Goal: Task Accomplishment & Management: Manage account settings

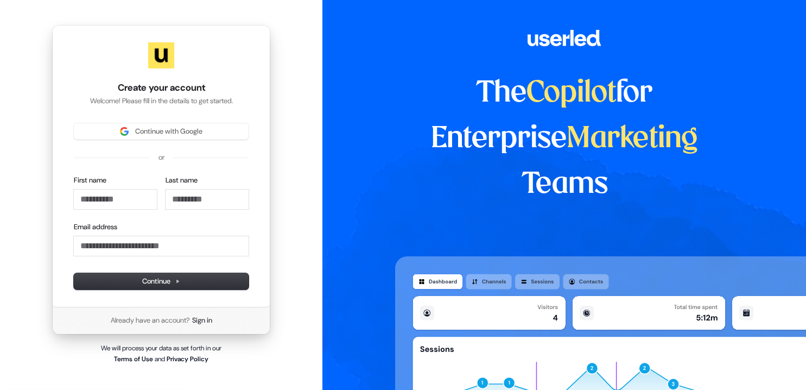
click at [150, 168] on div "Continue with Google or First name Last name Email address Continue" at bounding box center [161, 206] width 175 height 166
click at [151, 135] on span "Continue with Google" at bounding box center [168, 132] width 67 height 10
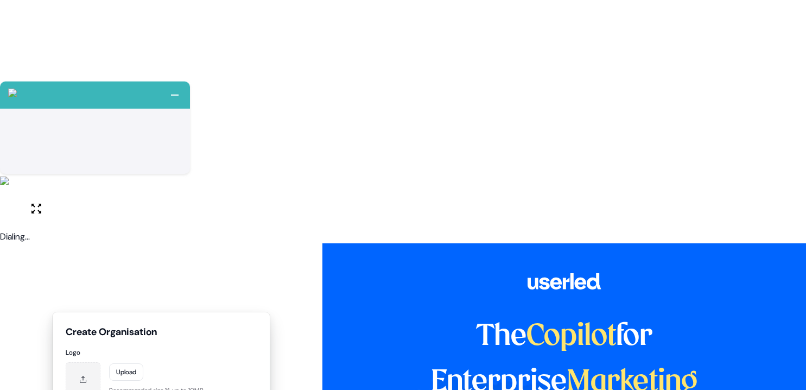
click at [86, 362] on label at bounding box center [83, 379] width 35 height 35
click at [0, 0] on input "file" at bounding box center [0, 0] width 0 height 0
type input "*"
type input "**********"
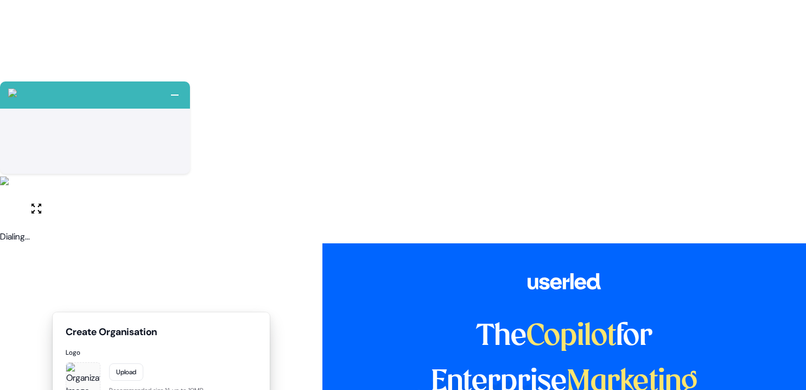
click at [94, 247] on html "+ Next Auto dialer paused! Go to your dialing tab to continue. 225" at bounding box center [403, 316] width 806 height 633
select select "*********"
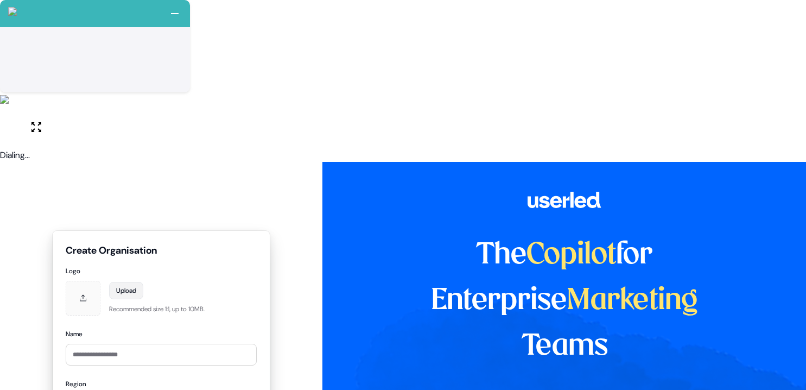
click at [128, 282] on label "Upload" at bounding box center [126, 290] width 34 height 17
click at [0, 0] on input "file" at bounding box center [0, 0] width 0 height 0
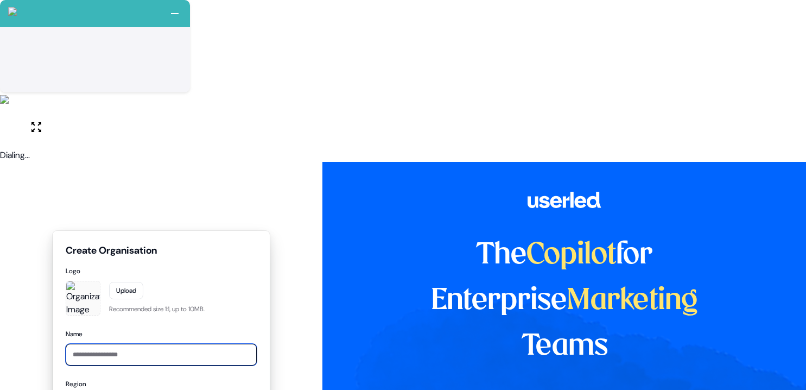
click at [135, 344] on input "Name" at bounding box center [161, 355] width 191 height 22
drag, startPoint x: 75, startPoint y: 197, endPoint x: -2, endPoint y: 183, distance: 78.8
click at [0, 183] on html "+ Next Auto dialer paused! Go to your dialing tab to continue. 225 Moving To Ne…" at bounding box center [403, 316] width 806 height 633
type input "**********"
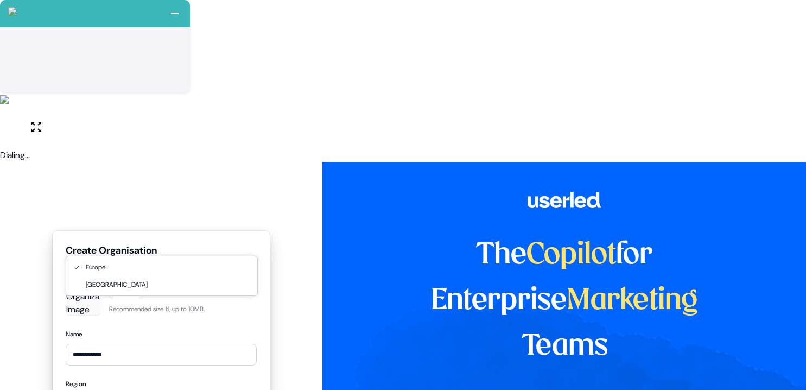
click at [112, 250] on html "+ Next Auto dialer paused! Go to your dialing tab to continue. 225 Moving To Ne…" at bounding box center [403, 316] width 806 height 633
select select "*********"
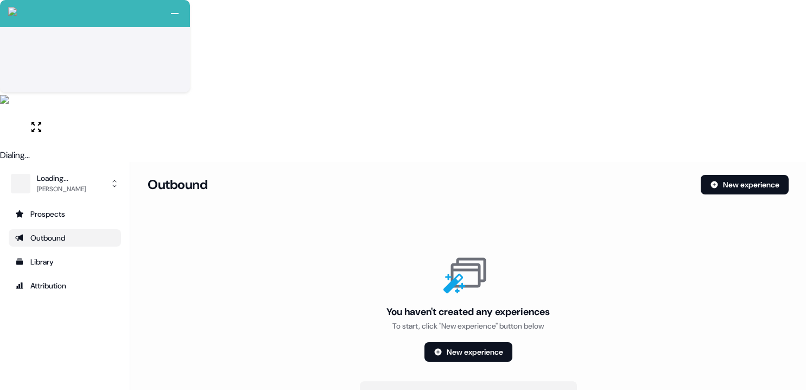
click at [638, 175] on section "Loading... Outbound New experience You haven't created any experiences To start…" at bounding box center [468, 329] width 676 height 308
click at [87, 171] on button "Loading... Hugh Le" at bounding box center [65, 184] width 112 height 26
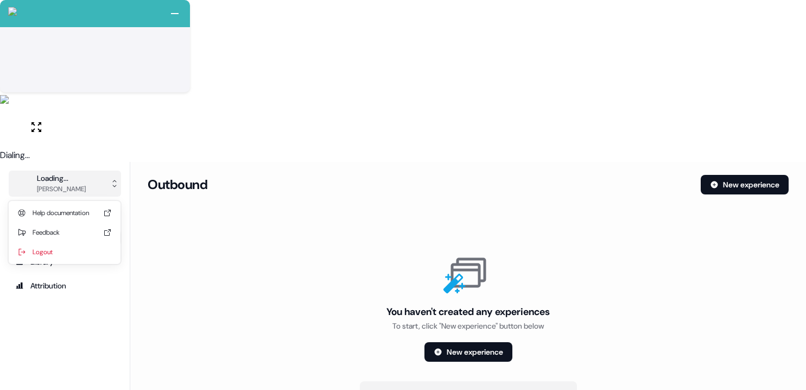
click at [88, 171] on button "Loading... Hugh Le" at bounding box center [65, 184] width 112 height 26
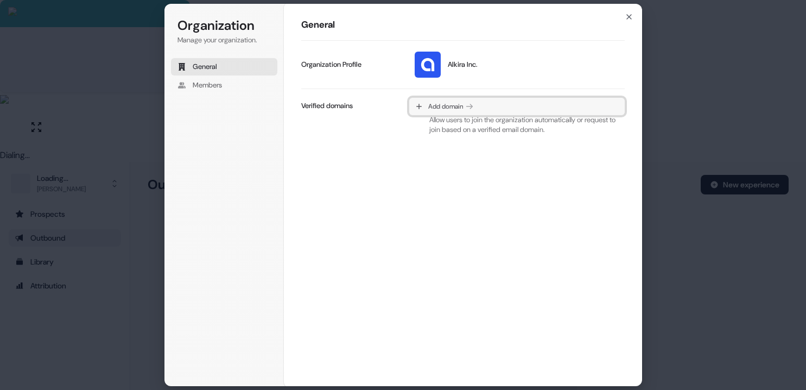
click at [457, 108] on span "Add domain" at bounding box center [445, 106] width 35 height 9
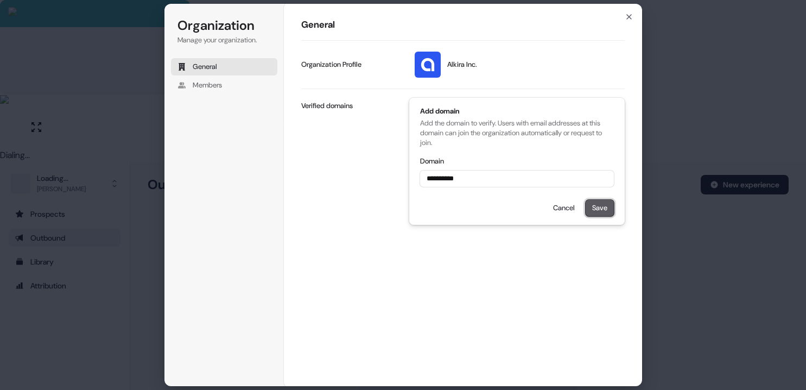
click at [600, 207] on button "Save" at bounding box center [600, 208] width 28 height 16
type input "**********"
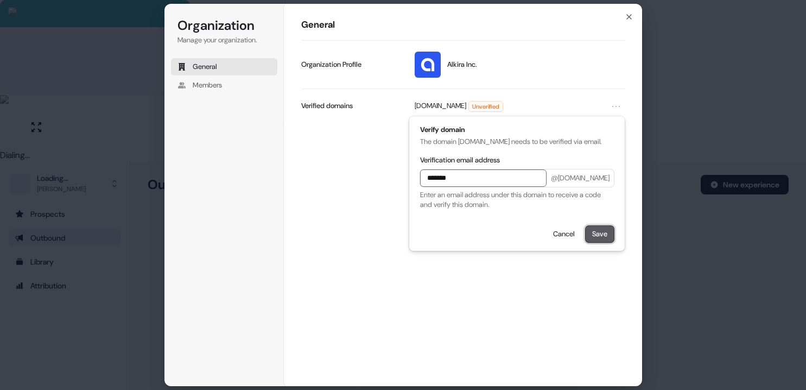
click at [595, 230] on button "Save" at bounding box center [600, 234] width 28 height 16
type input "*******"
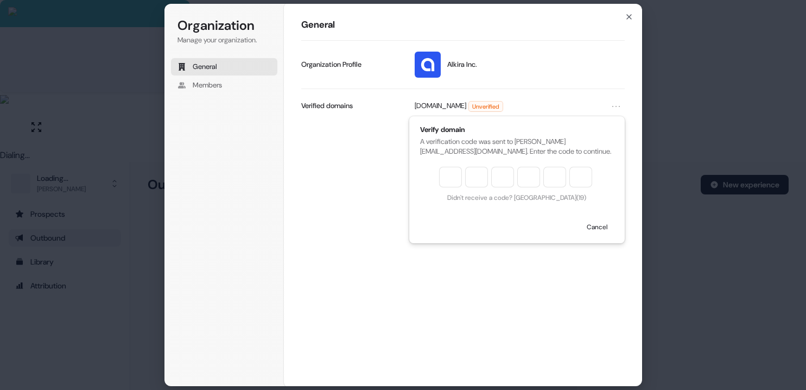
type input "******"
type input "*"
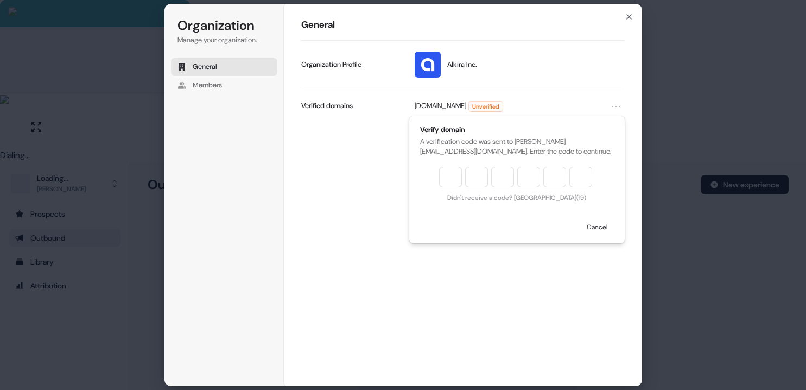
type input "*"
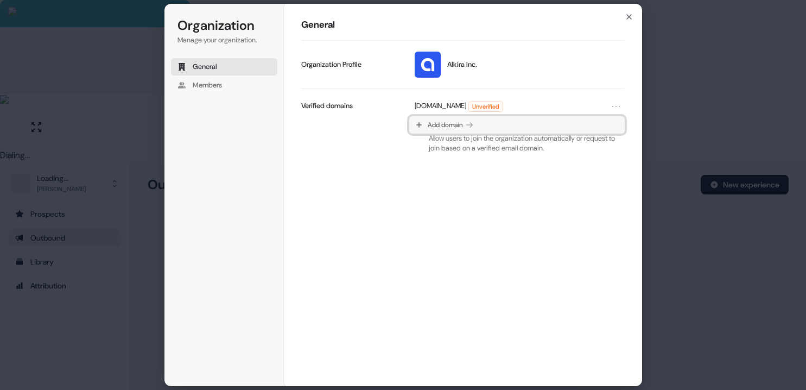
click at [504, 128] on button "Add domain" at bounding box center [516, 124] width 215 height 17
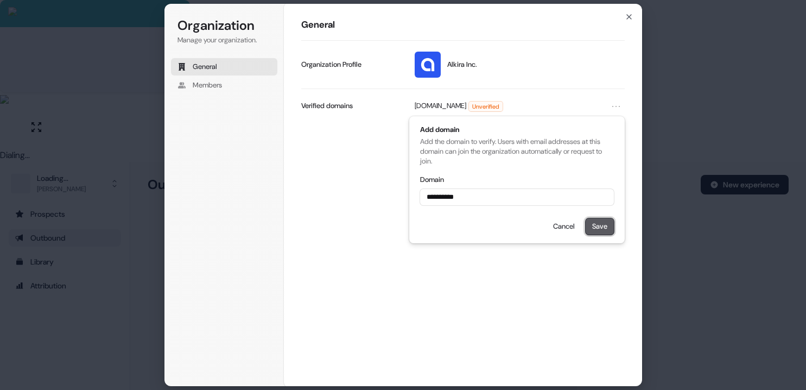
click at [595, 230] on button "Save" at bounding box center [600, 226] width 28 height 16
type input "**********"
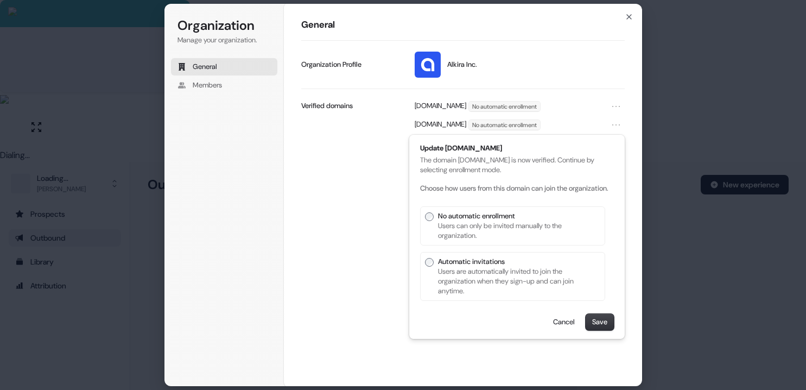
click at [503, 267] on p "Automatic invitations" at bounding box center [516, 262] width 157 height 10
click at [603, 327] on button "Save" at bounding box center [600, 322] width 28 height 16
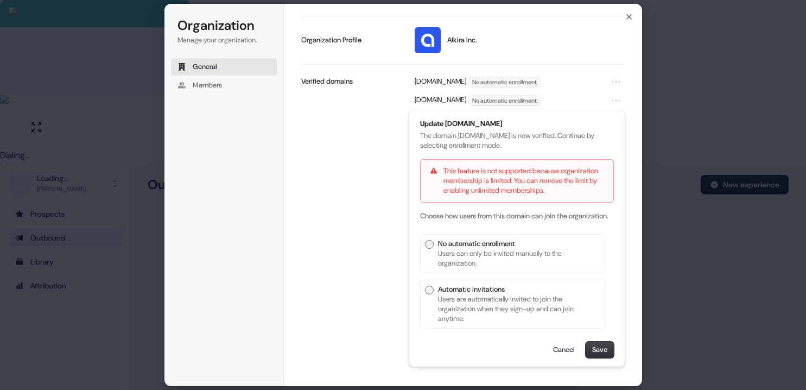
scroll to position [48, 0]
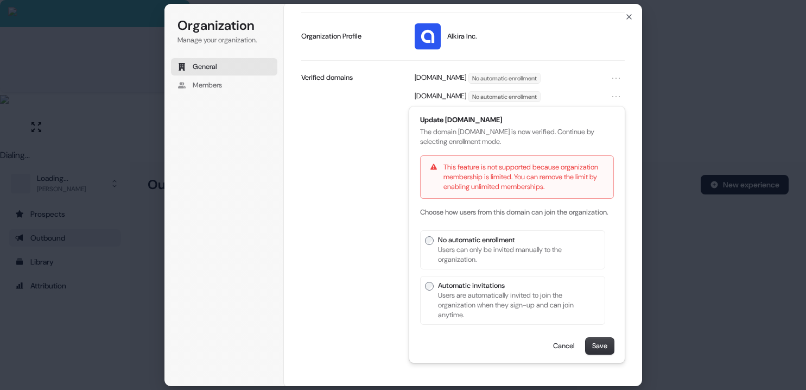
click at [522, 248] on p "Users can only be invited manually to the organization." at bounding box center [516, 255] width 157 height 20
click at [595, 346] on button "Save" at bounding box center [600, 346] width 28 height 16
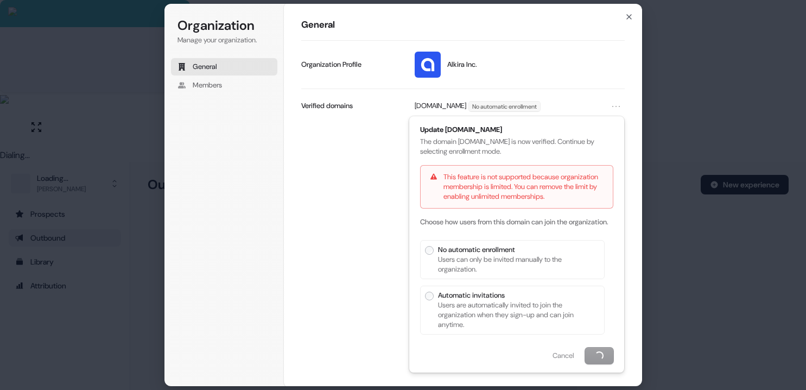
scroll to position [0, 0]
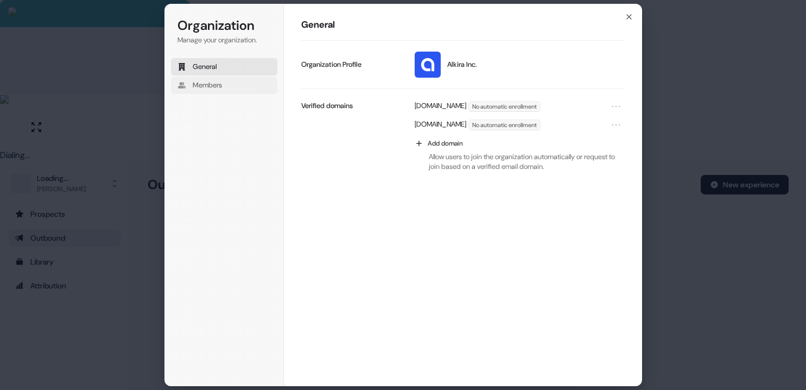
click at [235, 92] on button "Members" at bounding box center [224, 85] width 106 height 17
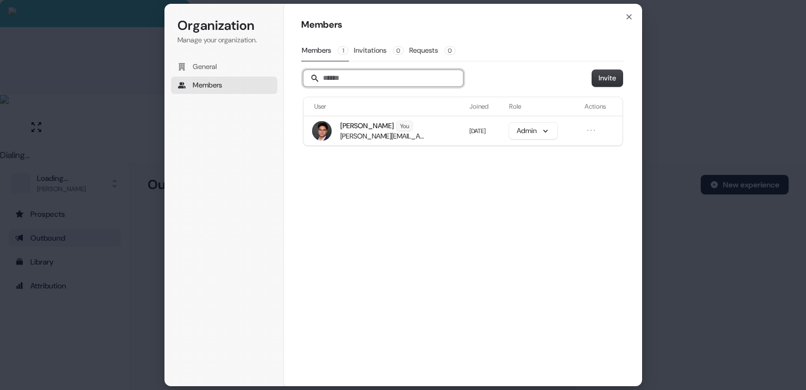
click at [360, 71] on input "Search" at bounding box center [384, 78] width 160 height 16
click at [615, 72] on button "Invite" at bounding box center [607, 78] width 30 height 16
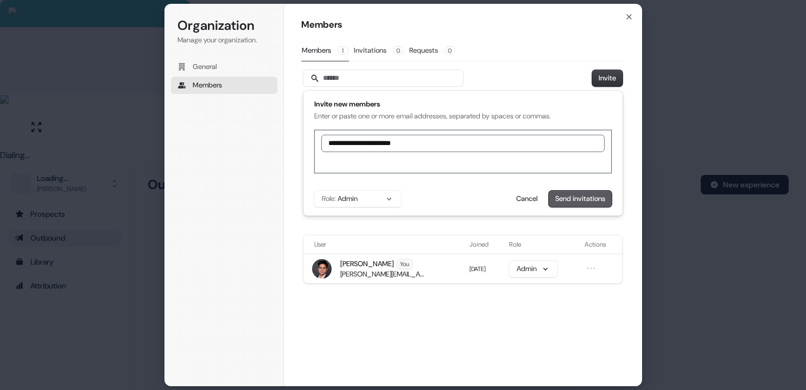
type input "**********"
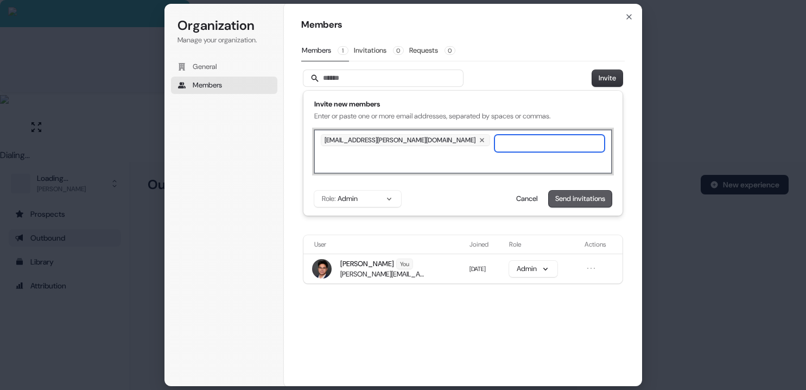
click at [586, 204] on button "Send invitations" at bounding box center [580, 199] width 63 height 16
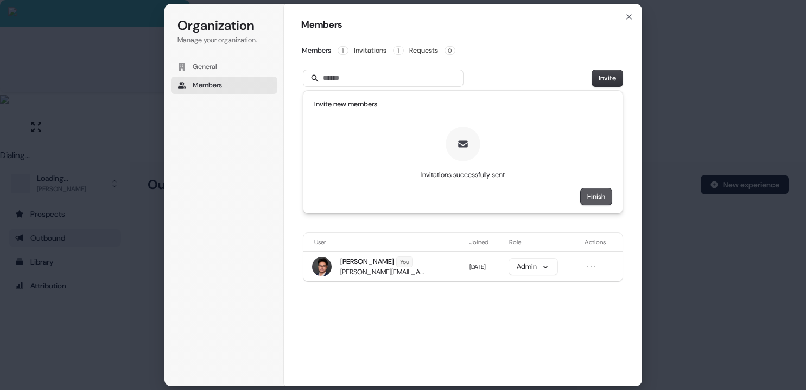
click at [597, 199] on button "Finish" at bounding box center [596, 196] width 31 height 16
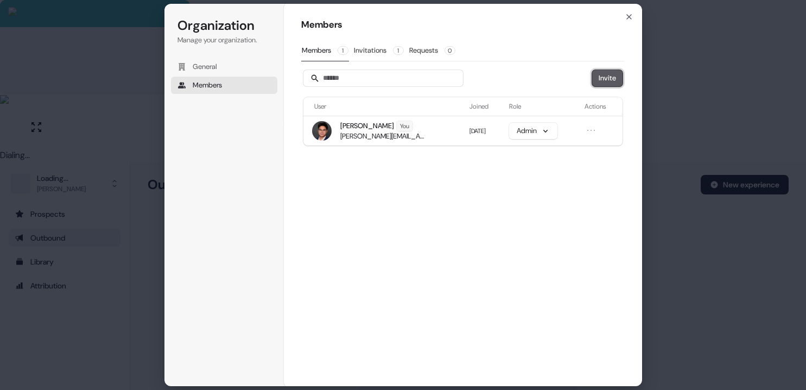
click at [604, 80] on button "Invite" at bounding box center [607, 78] width 30 height 16
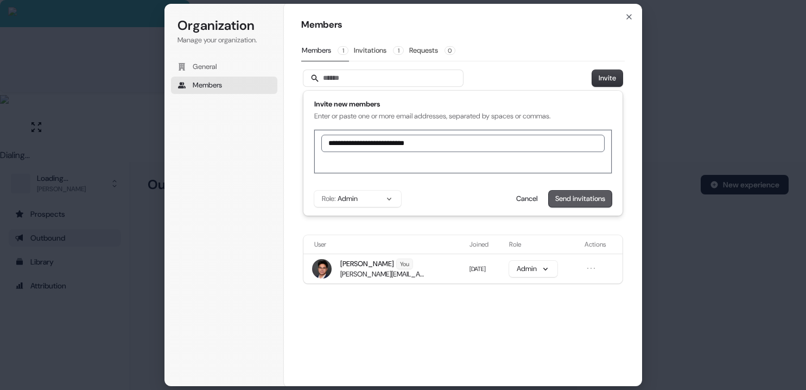
type input "**********"
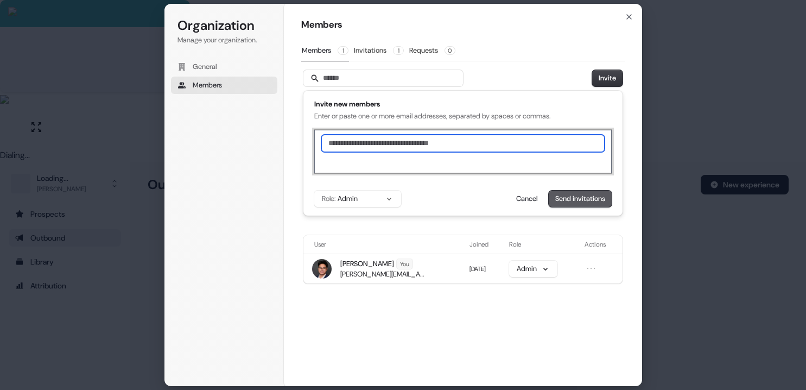
click at [583, 197] on button "Send invitations" at bounding box center [580, 199] width 63 height 16
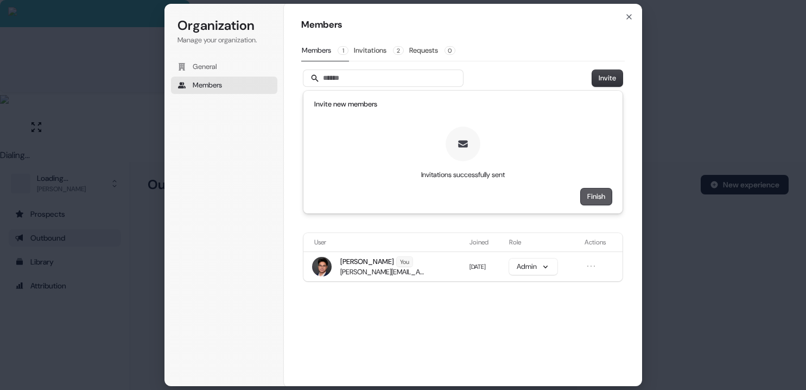
click at [598, 193] on button "Finish" at bounding box center [596, 196] width 31 height 16
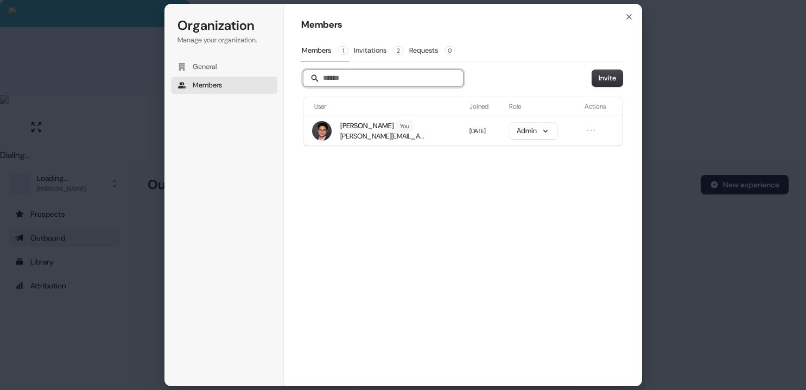
click at [411, 79] on input "Search" at bounding box center [384, 78] width 160 height 16
type input "*"
click at [617, 80] on button "Invite" at bounding box center [607, 78] width 30 height 16
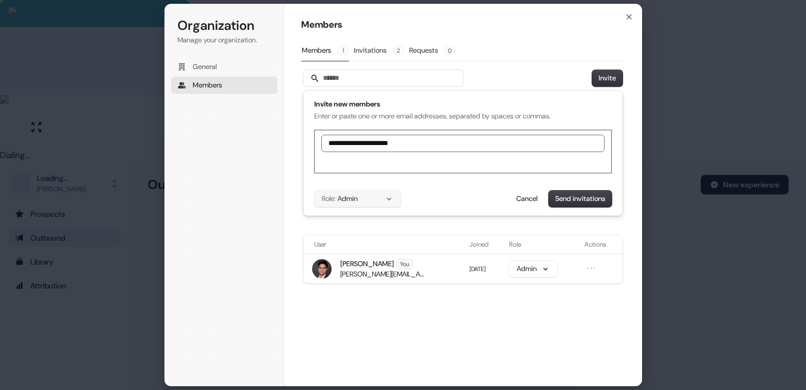
type input "**********"
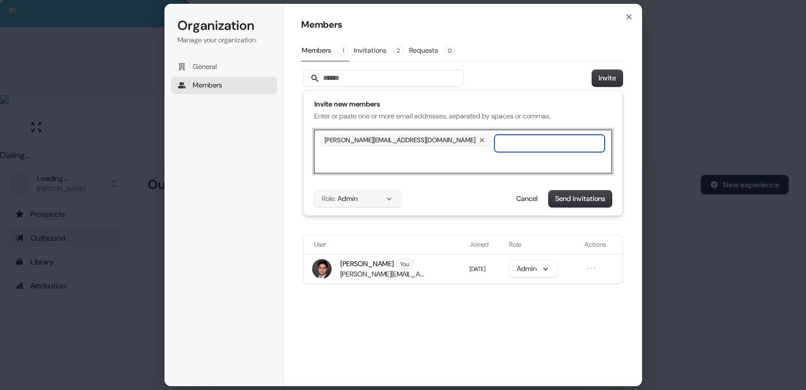
click at [359, 198] on button "Role: Admin" at bounding box center [357, 199] width 87 height 16
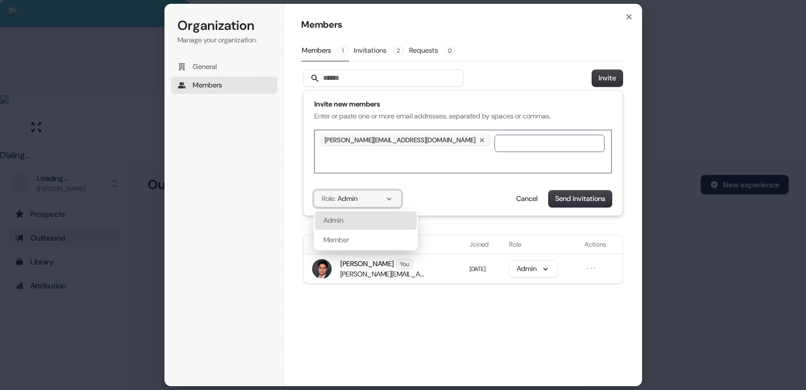
click at [376, 202] on button "Role: Admin" at bounding box center [357, 199] width 87 height 16
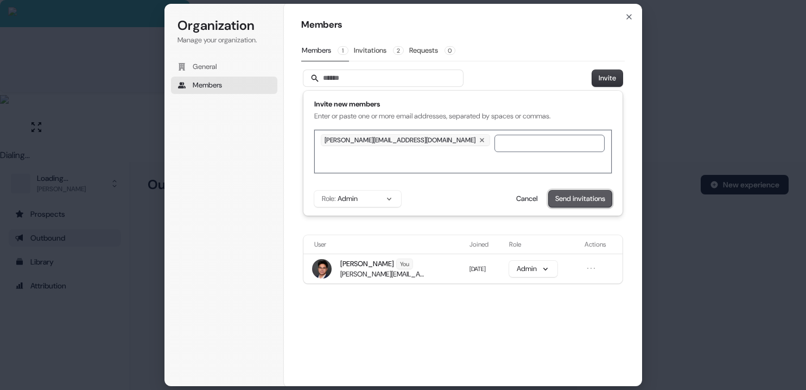
click at [600, 199] on button "Send invitations" at bounding box center [580, 199] width 63 height 16
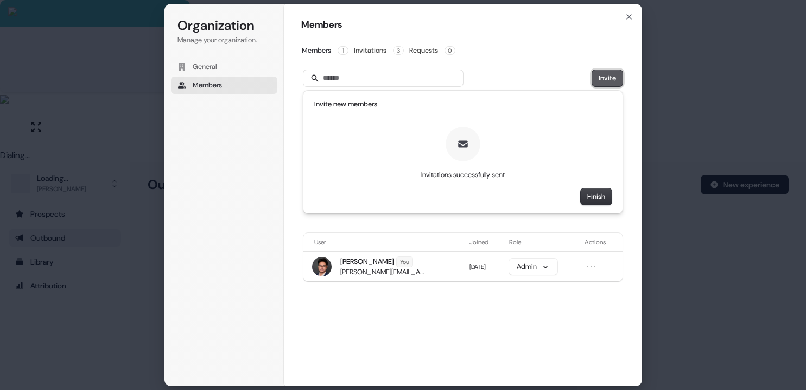
click at [605, 79] on button "Invite" at bounding box center [607, 78] width 30 height 16
click at [578, 200] on div "Finish" at bounding box center [463, 196] width 298 height 16
click at [593, 191] on button "Finish" at bounding box center [596, 196] width 31 height 16
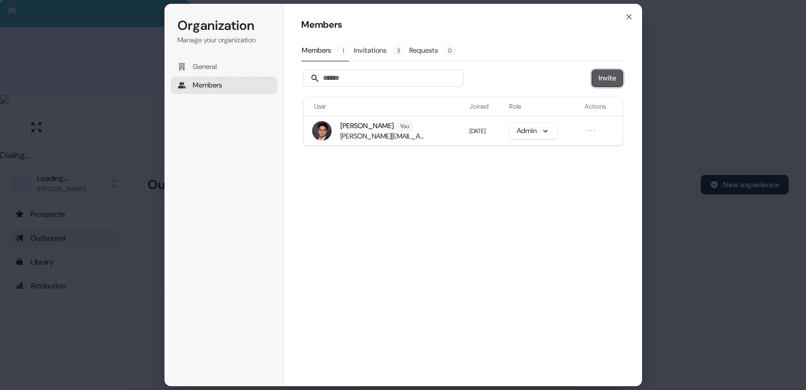
click at [609, 84] on button "Invite" at bounding box center [607, 78] width 30 height 16
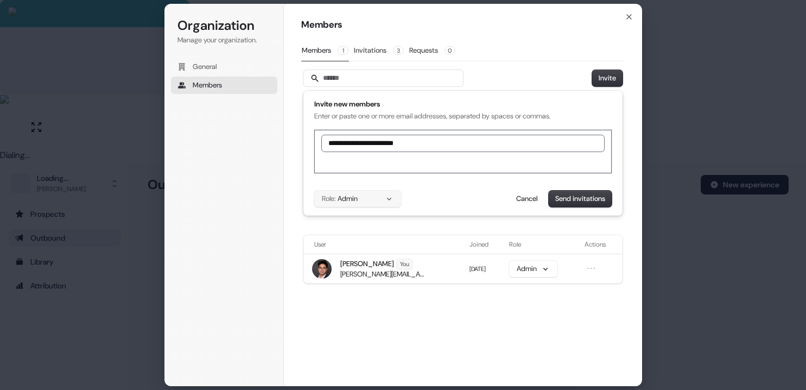
type input "**********"
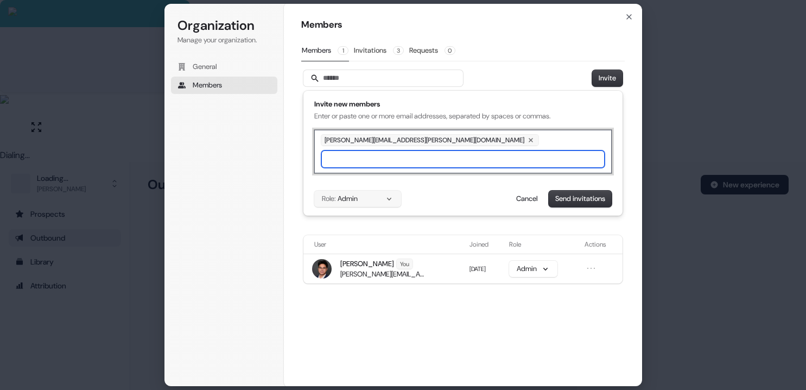
click at [383, 198] on button "Role: Admin" at bounding box center [357, 199] width 87 height 16
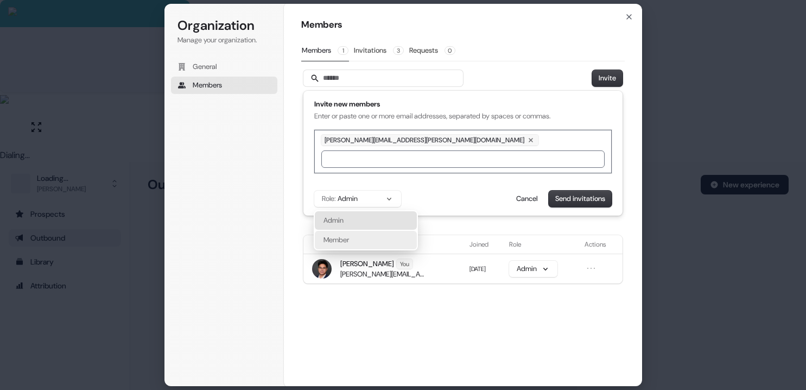
click at [367, 235] on div "Member" at bounding box center [366, 240] width 102 height 18
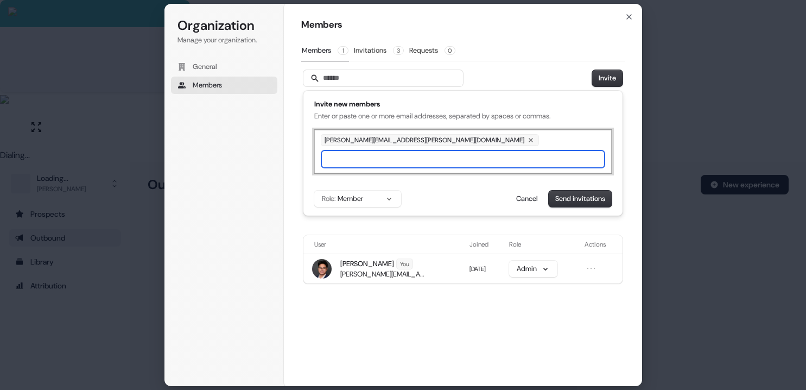
click at [470, 150] on input "text" at bounding box center [462, 158] width 283 height 17
type input "**********"
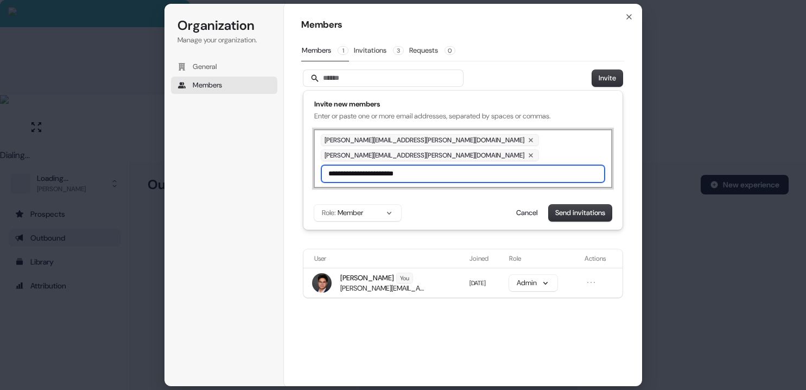
type input "**********"
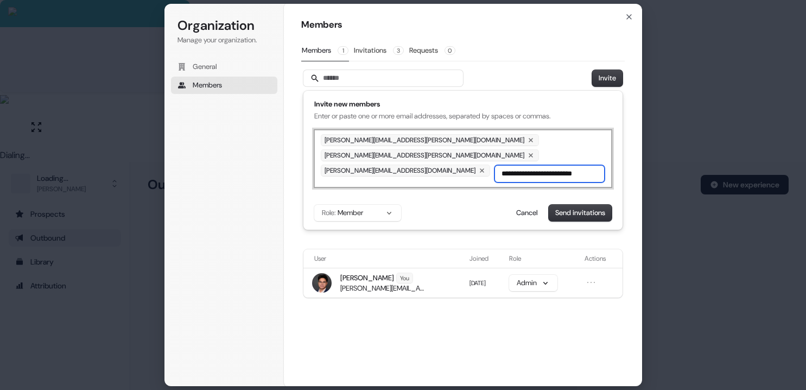
type input "**********"
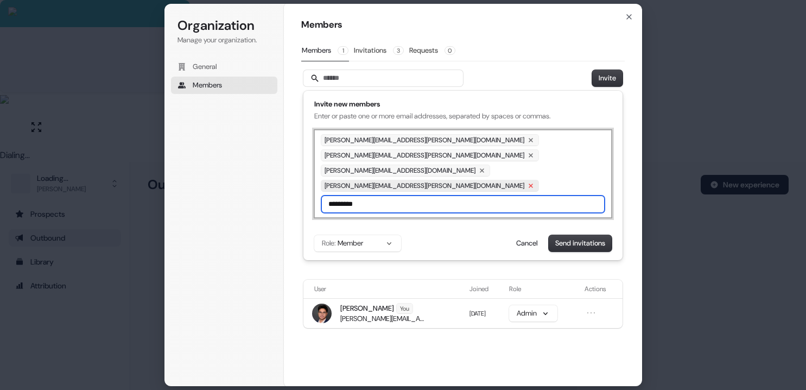
type input "*********"
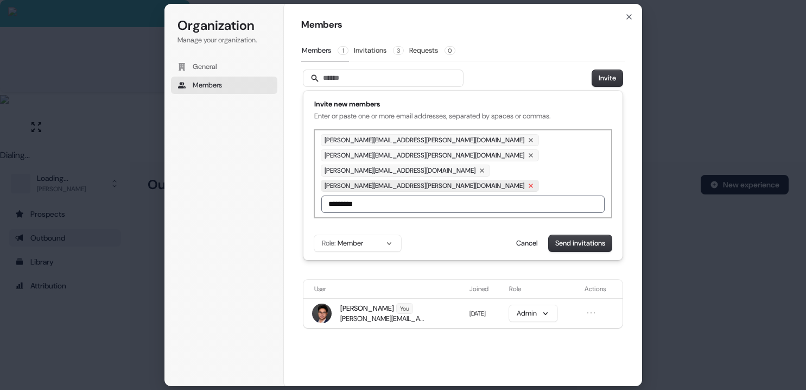
click at [525, 180] on icon at bounding box center [531, 186] width 12 height 12
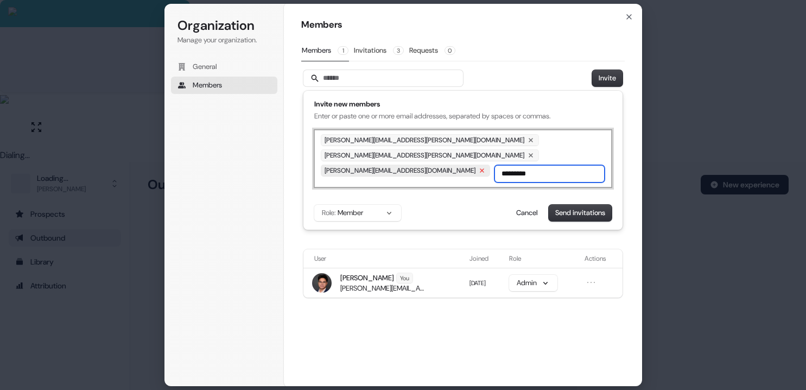
drag, startPoint x: 548, startPoint y: 166, endPoint x: 400, endPoint y: 156, distance: 148.5
click at [400, 156] on div "calvin.nguyen@alkira.net sohail.notaney@alkira.net katy.sutcliffe@alkira.net **…" at bounding box center [463, 159] width 298 height 58
click at [565, 205] on button "Send invitations" at bounding box center [580, 213] width 63 height 16
click at [495, 165] on input "text" at bounding box center [550, 173] width 110 height 17
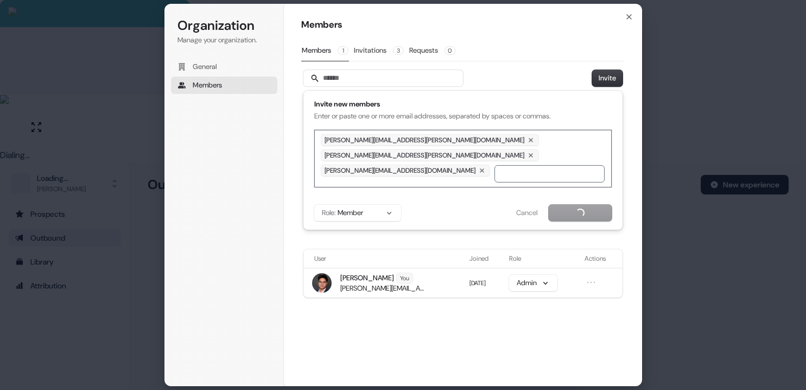
click at [573, 205] on div "Send invitations Cancel" at bounding box center [561, 213] width 102 height 16
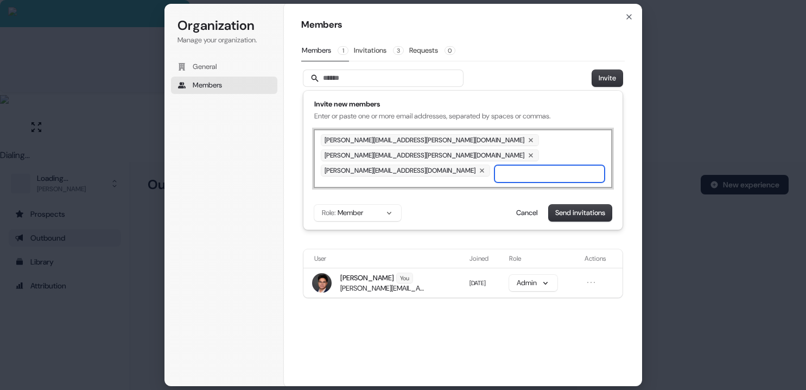
click at [495, 166] on input "text" at bounding box center [550, 173] width 110 height 17
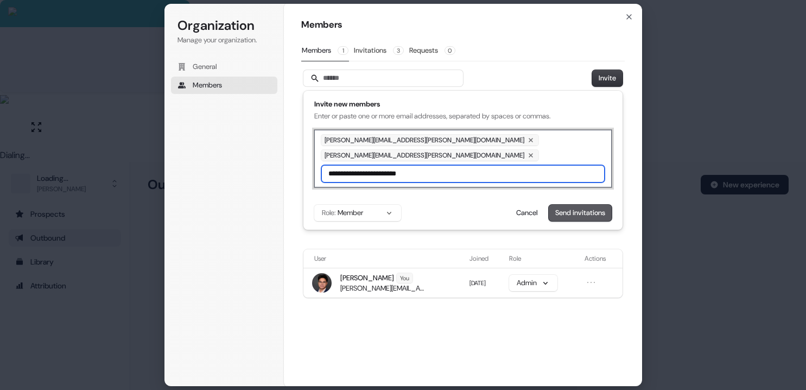
type input "**********"
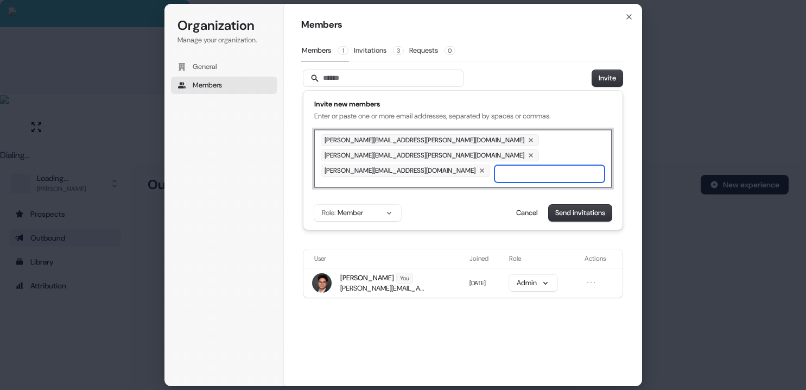
drag, startPoint x: 572, startPoint y: 204, endPoint x: 563, endPoint y: 203, distance: 8.8
click at [572, 205] on button "Send invitations" at bounding box center [580, 213] width 63 height 16
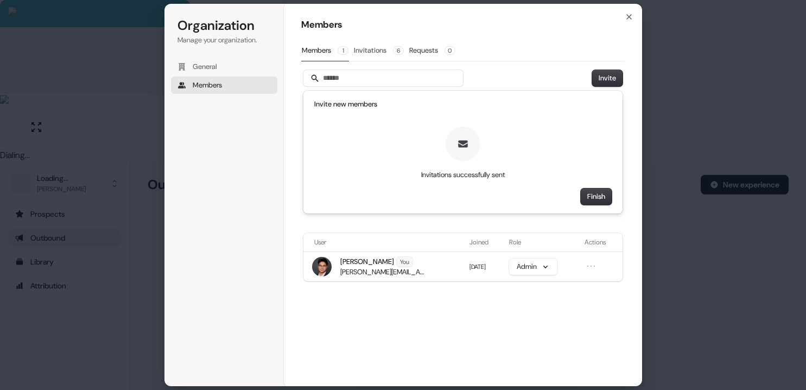
click at [380, 50] on button "Invitations 6" at bounding box center [379, 50] width 51 height 21
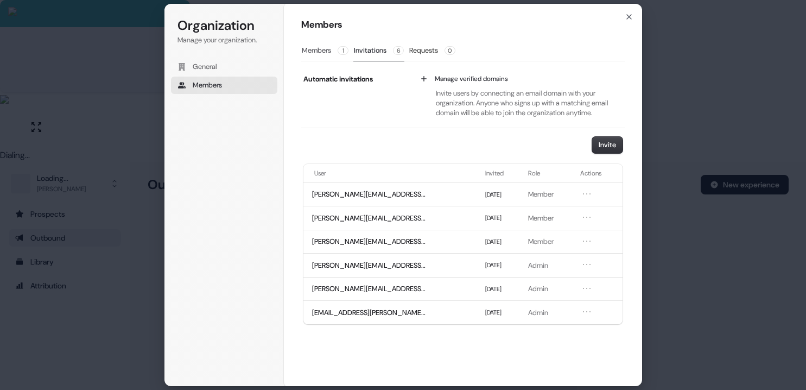
click at [318, 53] on button "Members 1" at bounding box center [325, 50] width 48 height 21
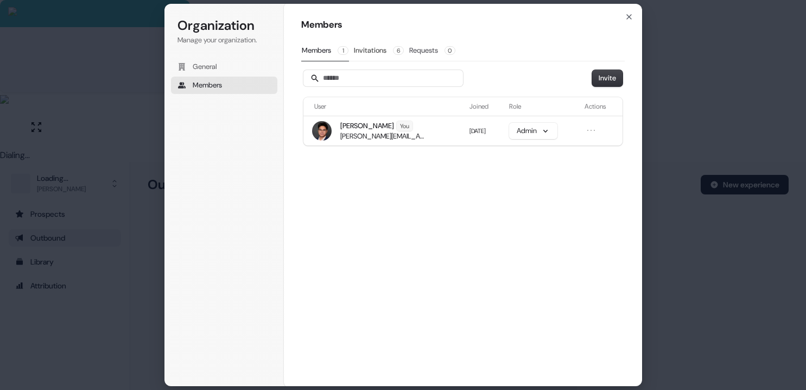
click at [431, 51] on button "Requests 0" at bounding box center [432, 50] width 47 height 21
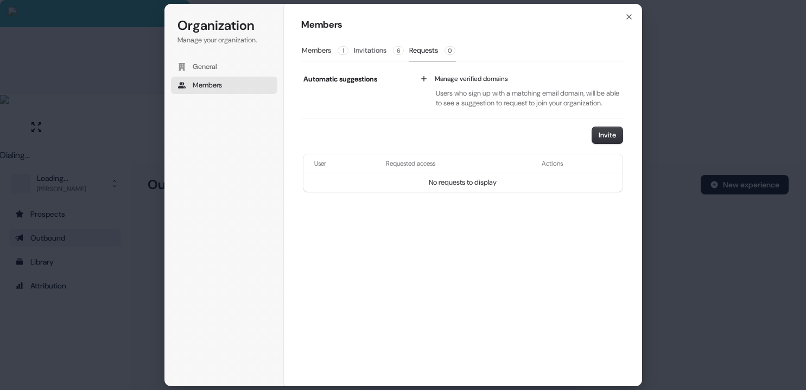
click at [378, 51] on button "Invitations 6" at bounding box center [379, 50] width 51 height 21
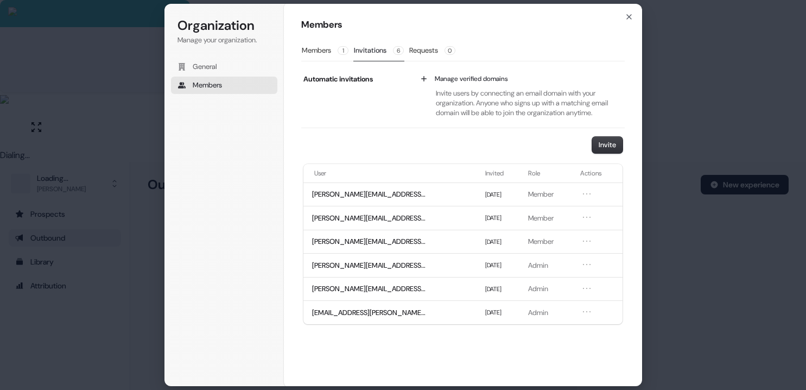
click at [352, 48] on div "Members 1 Invitations 6 Requests 0" at bounding box center [463, 50] width 324 height 21
click at [314, 52] on button "Members 1" at bounding box center [325, 50] width 48 height 21
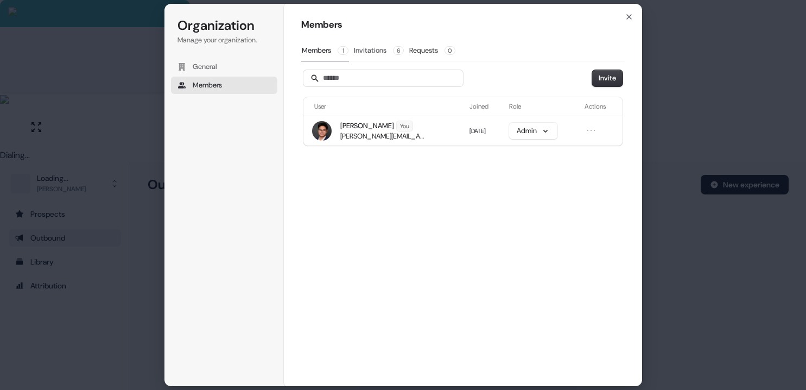
click at [382, 54] on button "Invitations 6" at bounding box center [379, 50] width 51 height 21
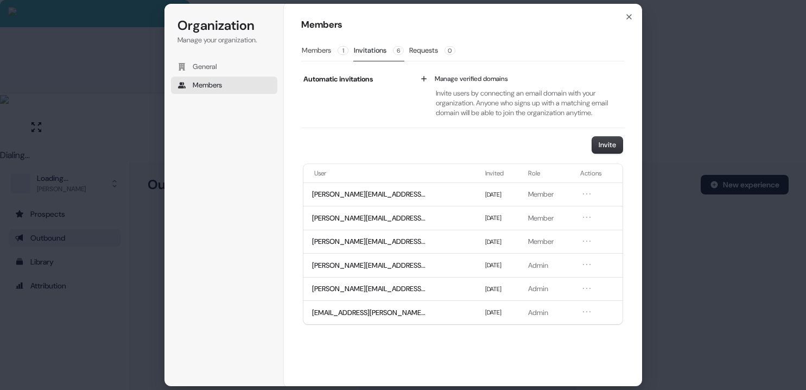
click at [325, 49] on button "Members 1" at bounding box center [325, 50] width 48 height 21
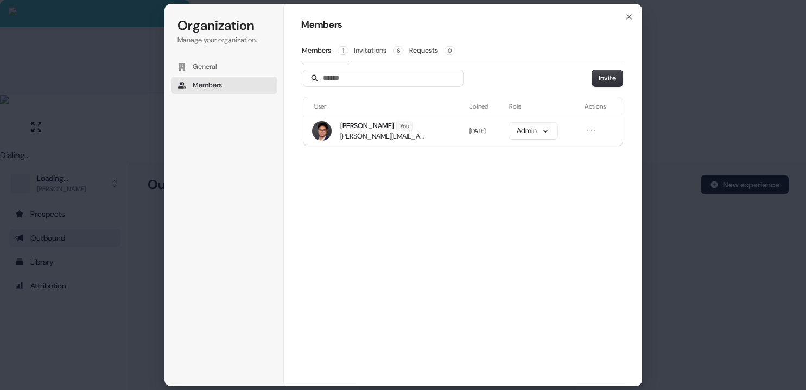
click at [382, 55] on button "Invitations 6" at bounding box center [379, 50] width 51 height 21
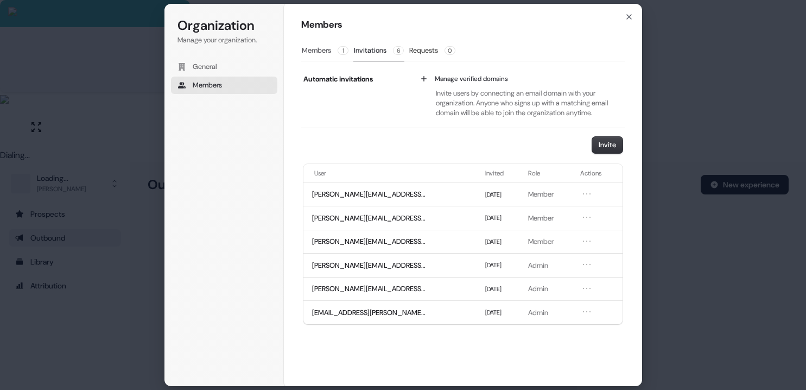
click at [324, 52] on button "Members 1" at bounding box center [325, 50] width 48 height 21
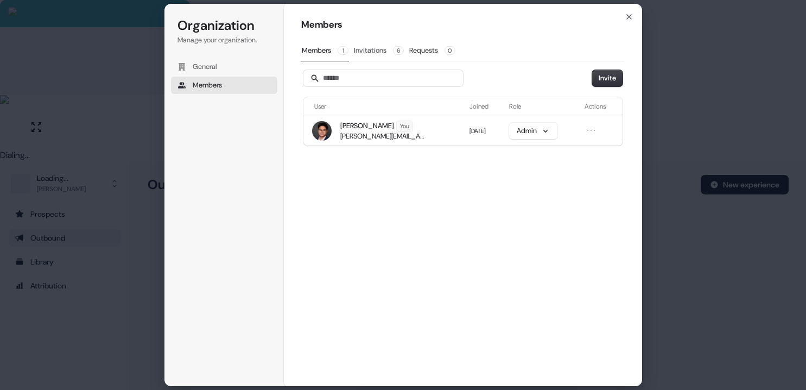
click at [387, 42] on button "Invitations 6" at bounding box center [379, 50] width 51 height 21
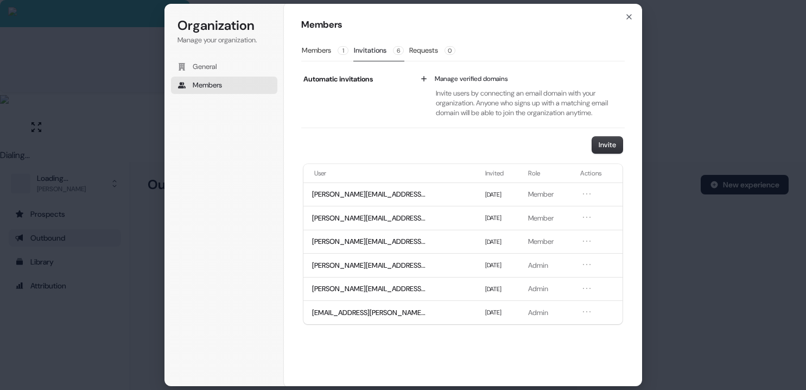
click at [100, 153] on div "Organization Manage your organization. General Members Organization Members Mem…" at bounding box center [403, 195] width 806 height 390
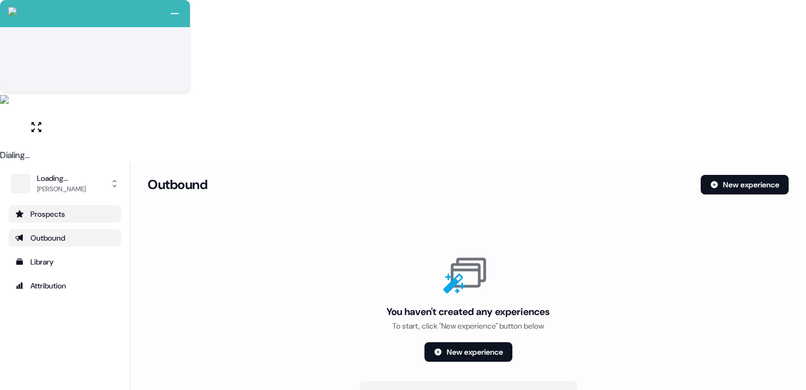
click at [56, 209] on div "Prospects" at bounding box center [64, 214] width 99 height 11
click at [73, 171] on button "Loading... Hugh Le" at bounding box center [65, 184] width 112 height 26
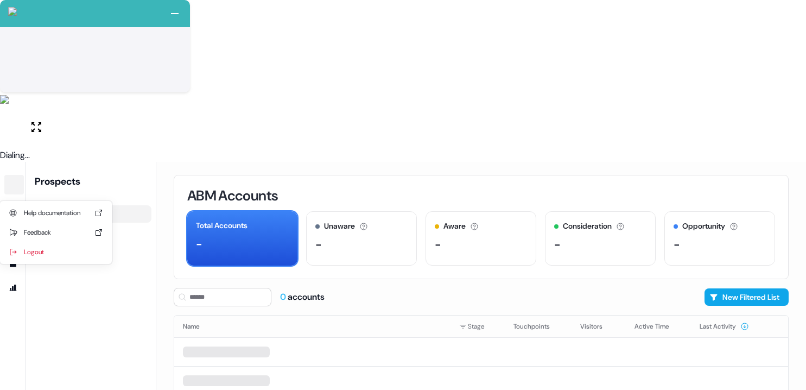
click at [109, 175] on div "Prospects" at bounding box center [93, 181] width 117 height 13
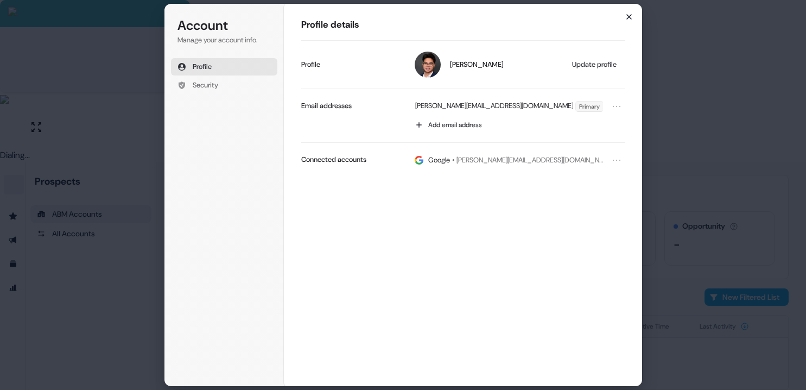
click at [630, 16] on icon "button" at bounding box center [629, 16] width 9 height 9
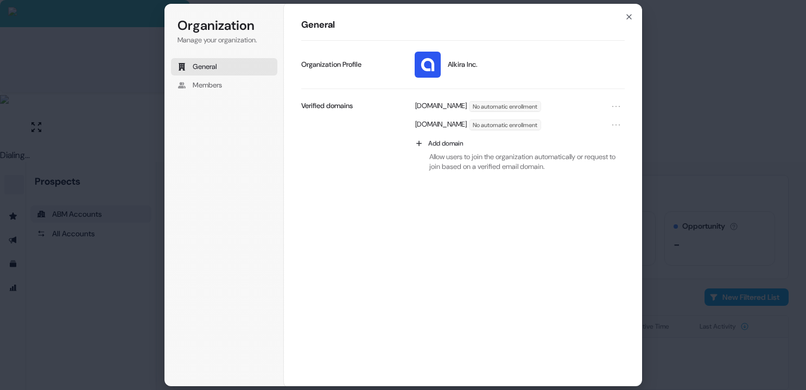
click at [662, 180] on div "Organization Manage your organization. General Members Organization General Alk…" at bounding box center [403, 195] width 806 height 390
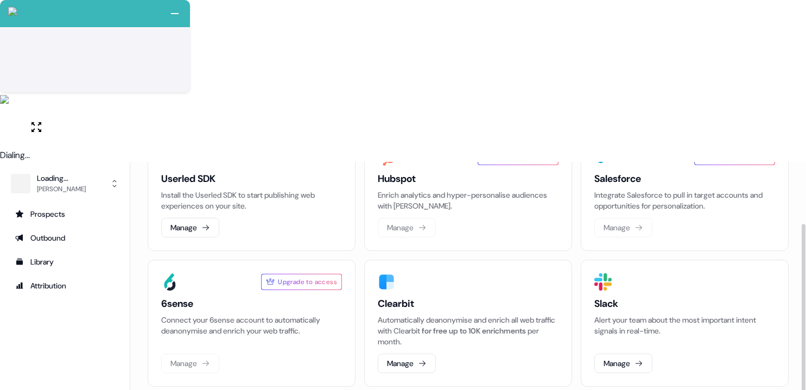
scroll to position [74, 0]
